Goal: Find specific page/section: Find specific page/section

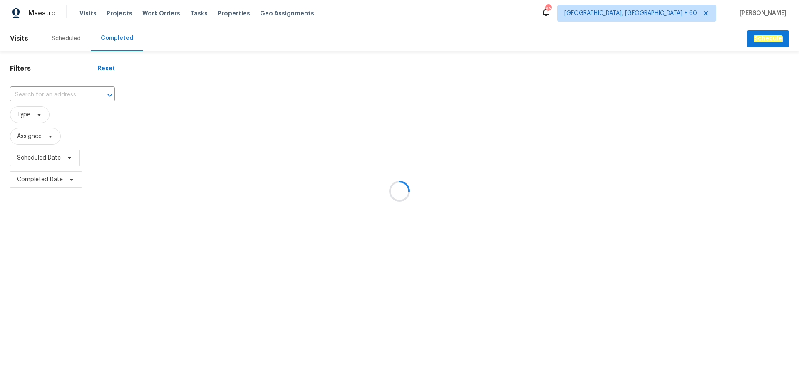
click at [52, 68] on div at bounding box center [399, 191] width 799 height 382
click at [60, 94] on div at bounding box center [399, 191] width 799 height 382
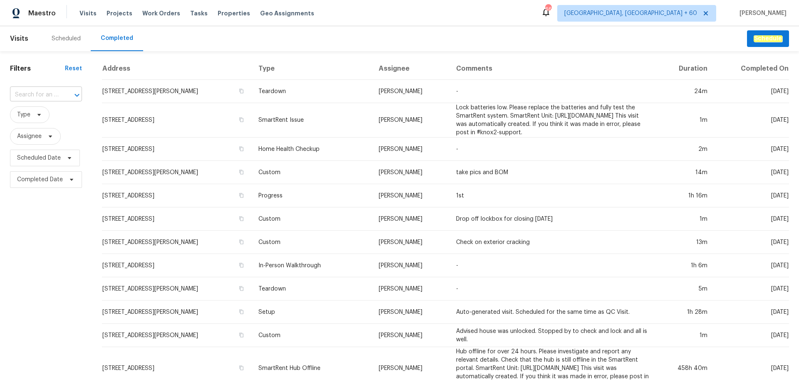
click at [55, 98] on input "text" at bounding box center [34, 95] width 49 height 13
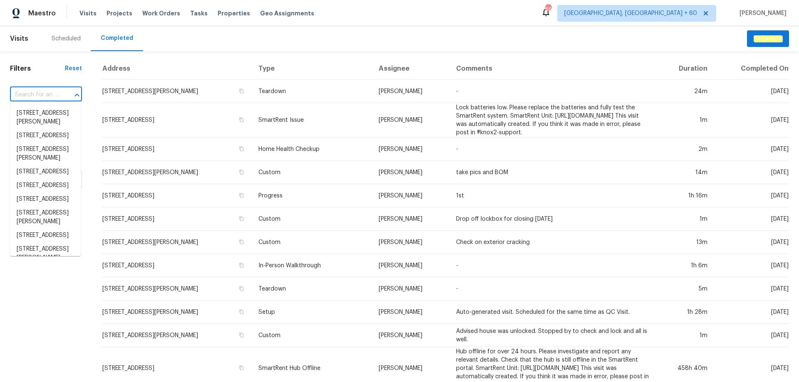
paste input "[STREET_ADDRESS][PERSON_NAME]"
type input "[STREET_ADDRESS][PERSON_NAME]"
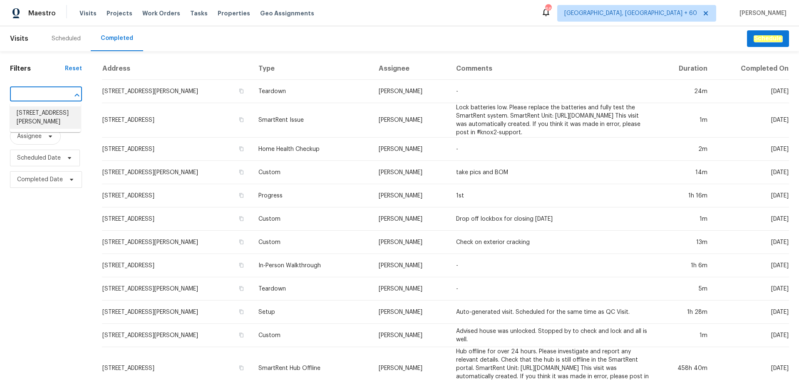
click at [53, 114] on li "[STREET_ADDRESS][PERSON_NAME]" at bounding box center [45, 118] width 71 height 22
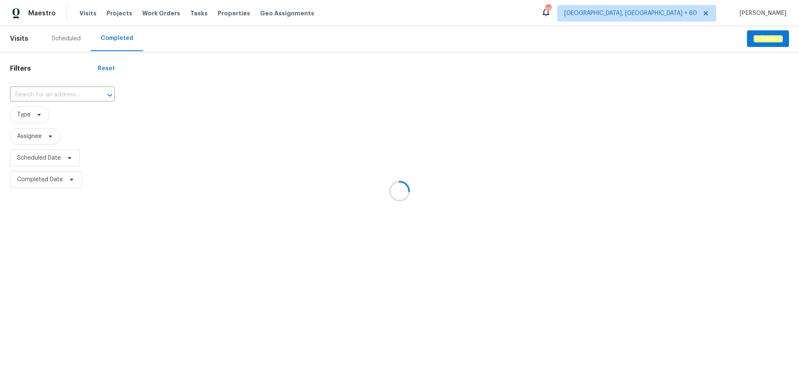
type input "4014 Ethan Ave, Mount Juliet, TN 37122"
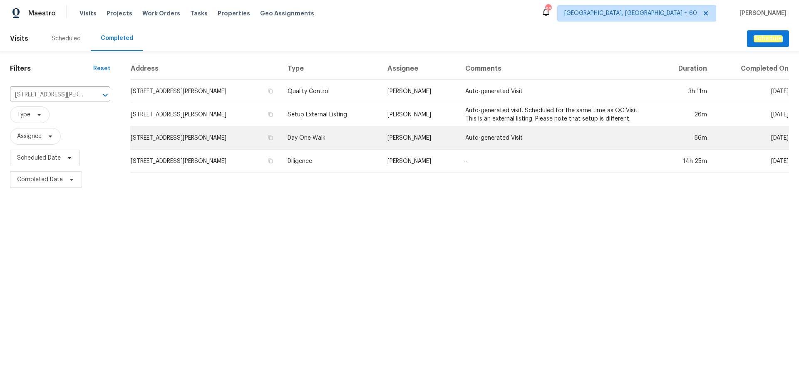
click at [332, 142] on td "Day One Walk" at bounding box center [330, 137] width 99 height 23
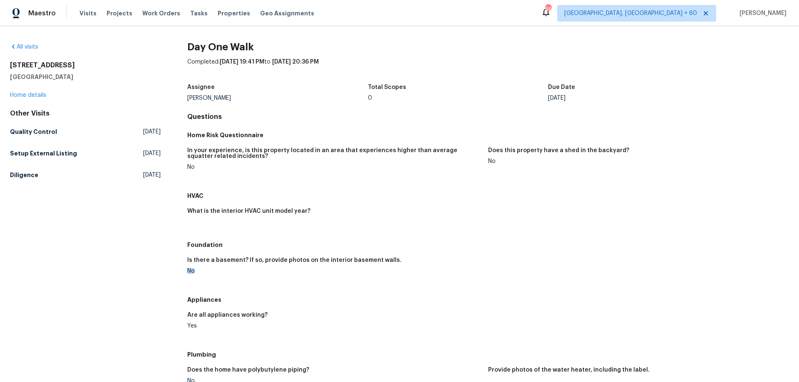
drag, startPoint x: 199, startPoint y: 272, endPoint x: 238, endPoint y: 272, distance: 39.5
click at [228, 272] on div "No" at bounding box center [334, 271] width 294 height 6
click at [258, 272] on div "No" at bounding box center [334, 271] width 294 height 6
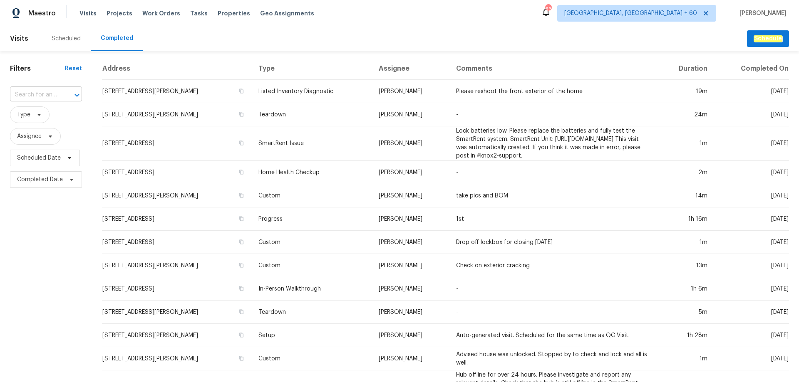
click at [52, 96] on input "text" at bounding box center [34, 95] width 49 height 13
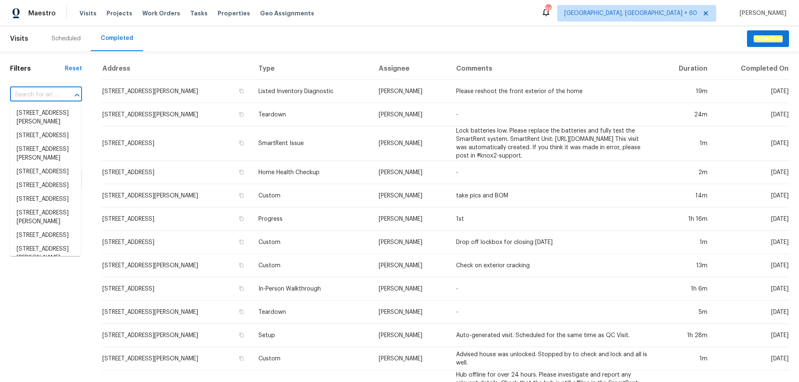
paste input "[STREET_ADDRESS][PERSON_NAME]"
type input "[STREET_ADDRESS][PERSON_NAME]"
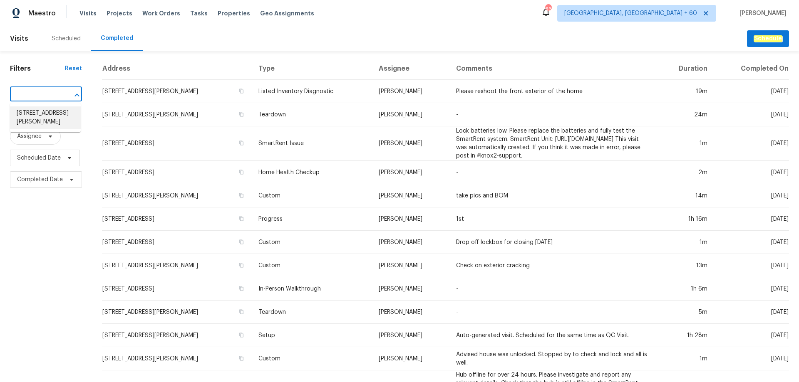
click at [50, 112] on li "[STREET_ADDRESS][PERSON_NAME]" at bounding box center [45, 118] width 71 height 22
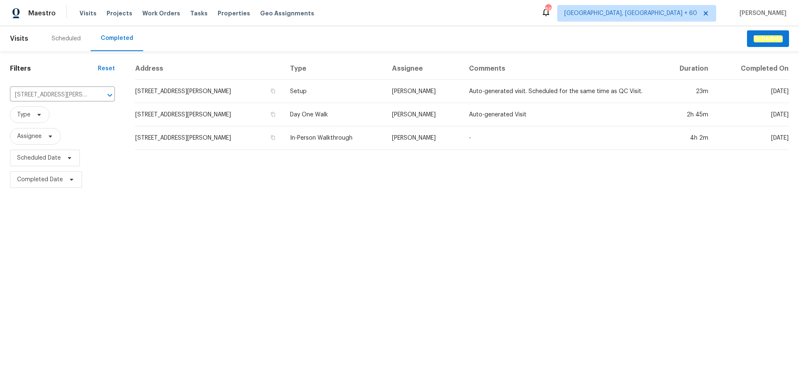
click at [318, 131] on td "In-Person Walkthrough" at bounding box center [334, 137] width 102 height 23
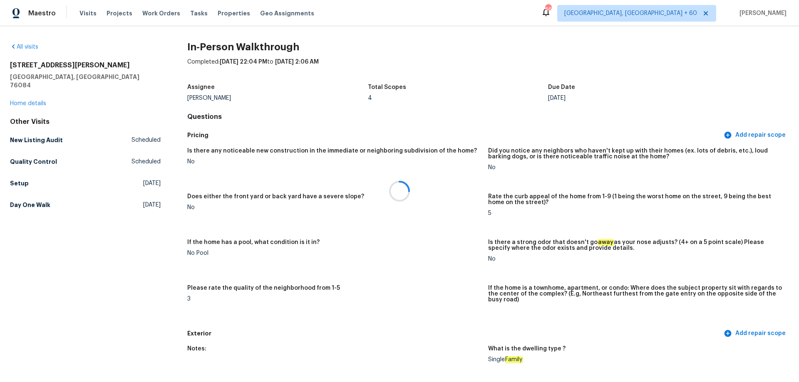
click at [318, 131] on div at bounding box center [399, 191] width 799 height 382
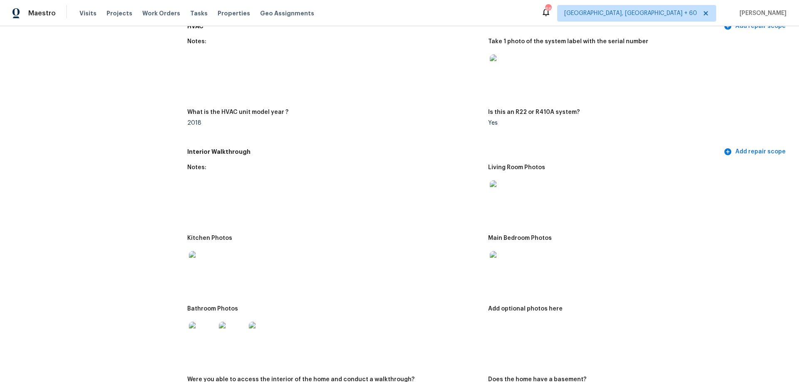
scroll to position [666, 0]
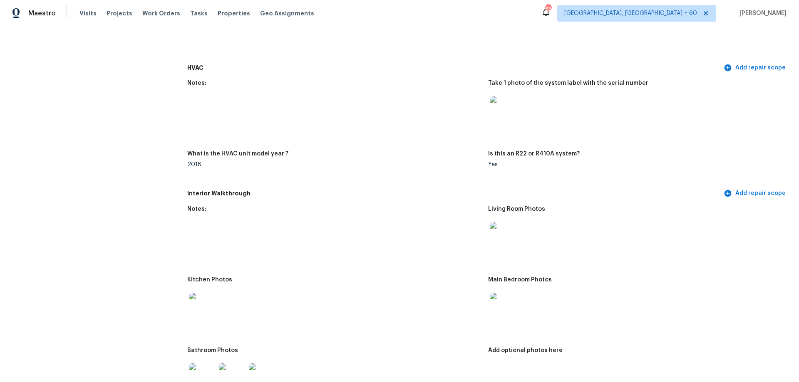
click at [483, 240] on figure "Notes:" at bounding box center [337, 236] width 301 height 61
click at [493, 233] on img at bounding box center [503, 235] width 27 height 27
